Goal: Find specific fact: Find specific fact

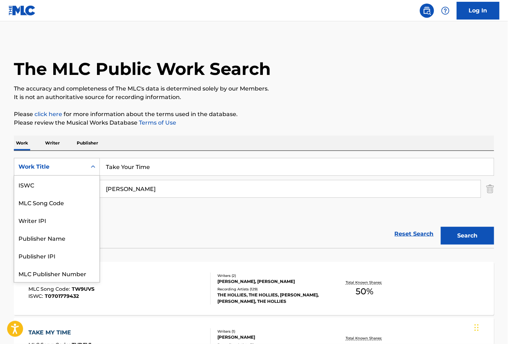
click at [89, 168] on icon "Search Form" at bounding box center [92, 166] width 7 height 7
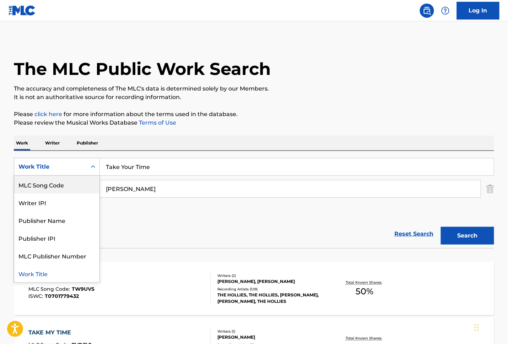
click at [69, 185] on div "MLC Song Code" at bounding box center [56, 185] width 85 height 18
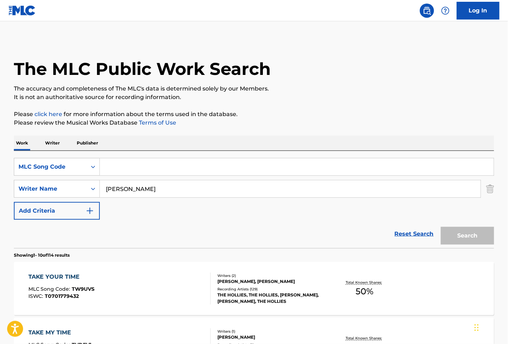
drag, startPoint x: 88, startPoint y: 177, endPoint x: 167, endPoint y: 166, distance: 79.5
click at [168, 167] on input "Search Form" at bounding box center [297, 166] width 394 height 17
paste input "RA2UWO"
type input "RA2UWO"
click at [492, 193] on img "Search Form" at bounding box center [490, 189] width 8 height 18
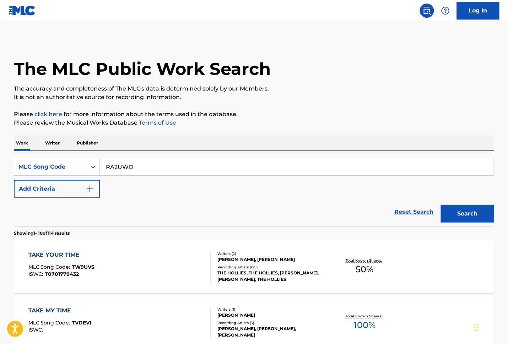
click at [468, 216] on button "Search" at bounding box center [467, 214] width 53 height 18
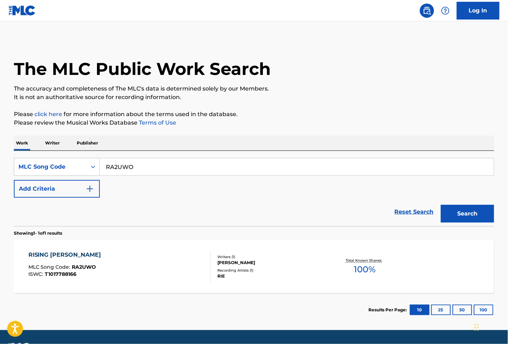
click at [142, 274] on div "RISING [PERSON_NAME] MLC Song Code : RA2UWO ISWC : T1017788166" at bounding box center [119, 267] width 182 height 32
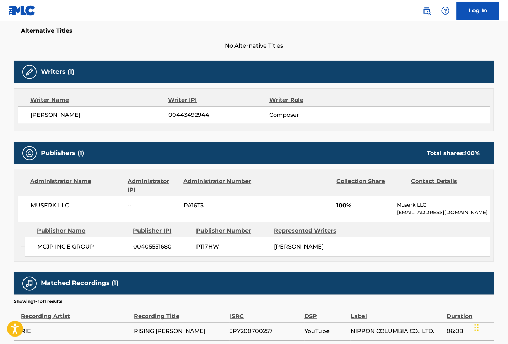
scroll to position [47, 0]
